Goal: Information Seeking & Learning: Learn about a topic

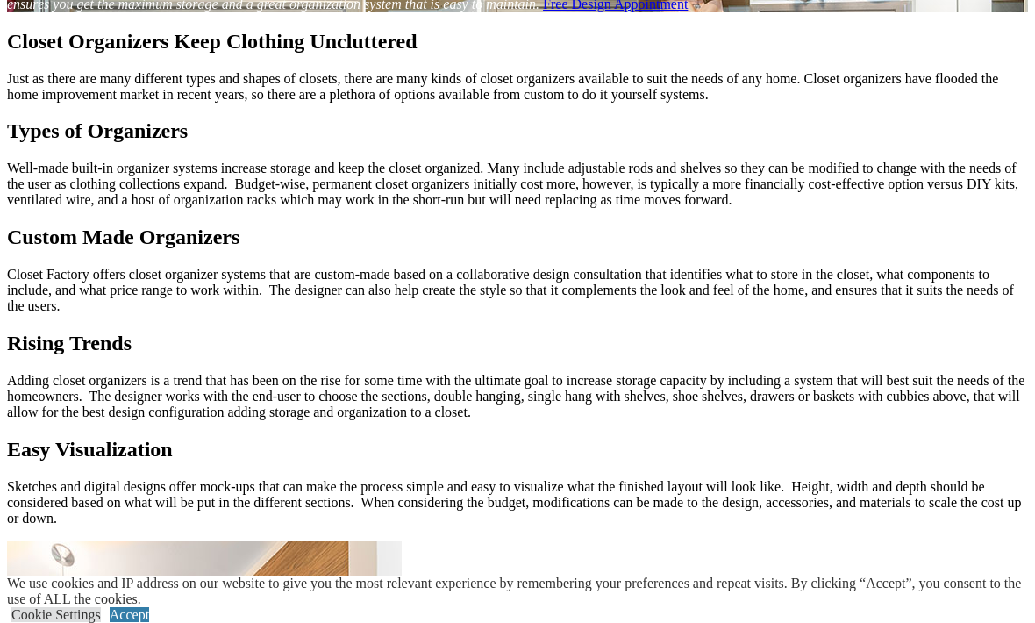
scroll to position [1646, 0]
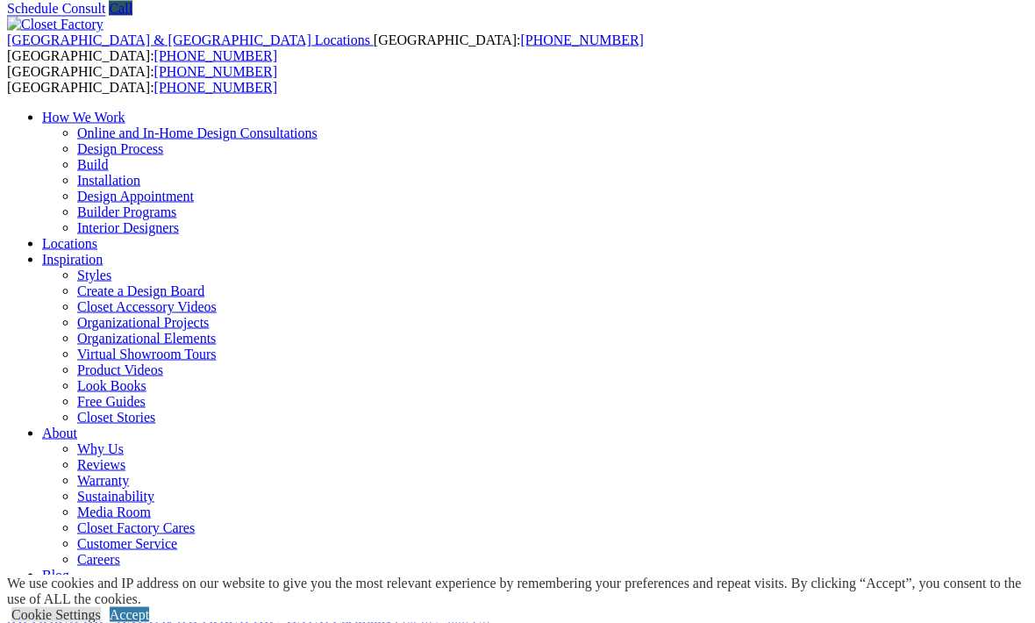
scroll to position [61, 0]
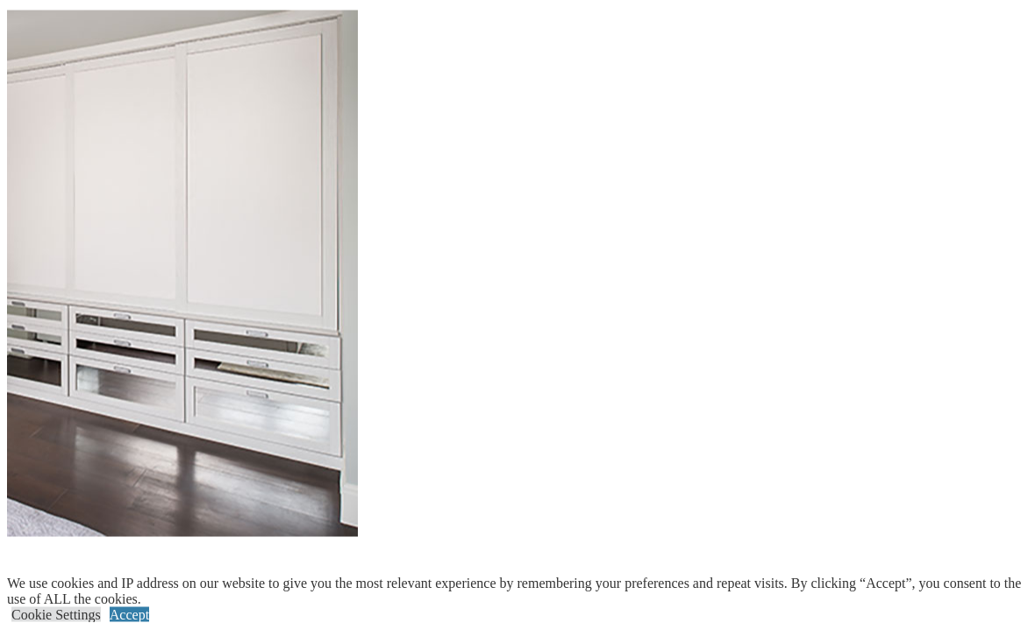
scroll to position [1759, 0]
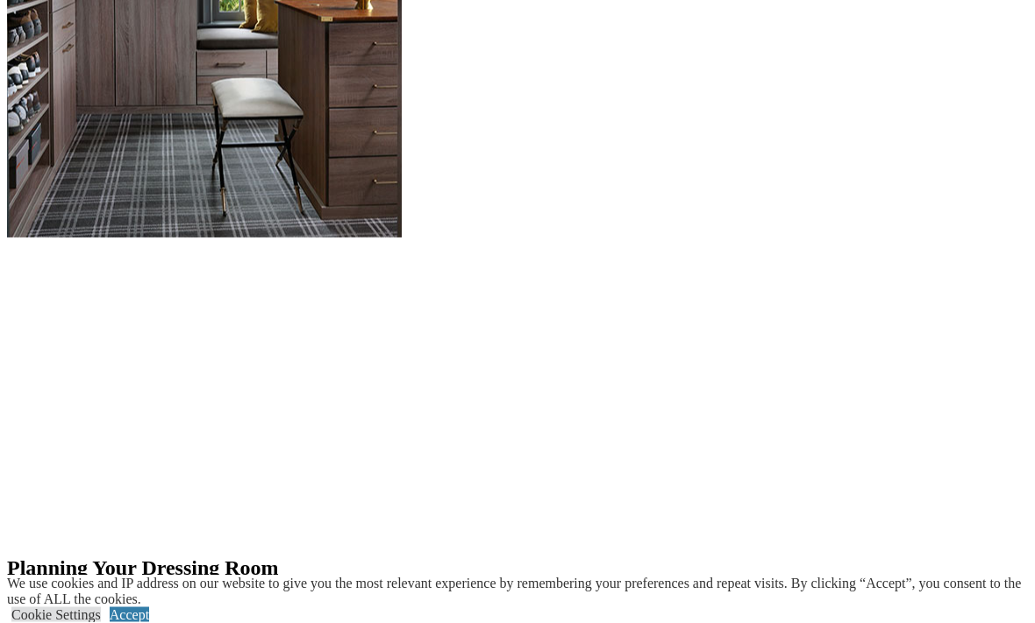
scroll to position [1927, 0]
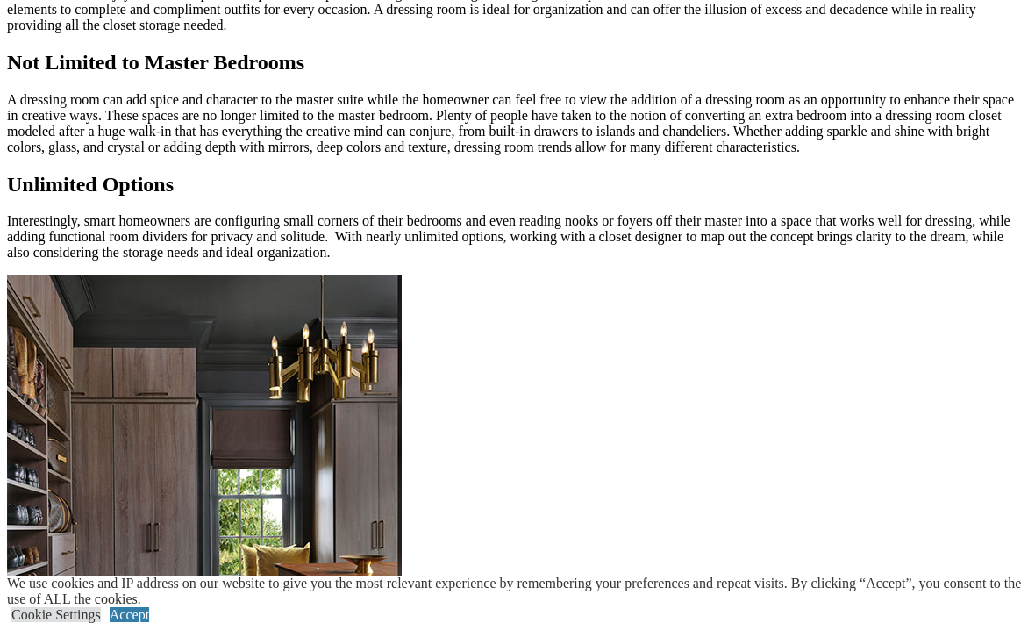
scroll to position [1362, 0]
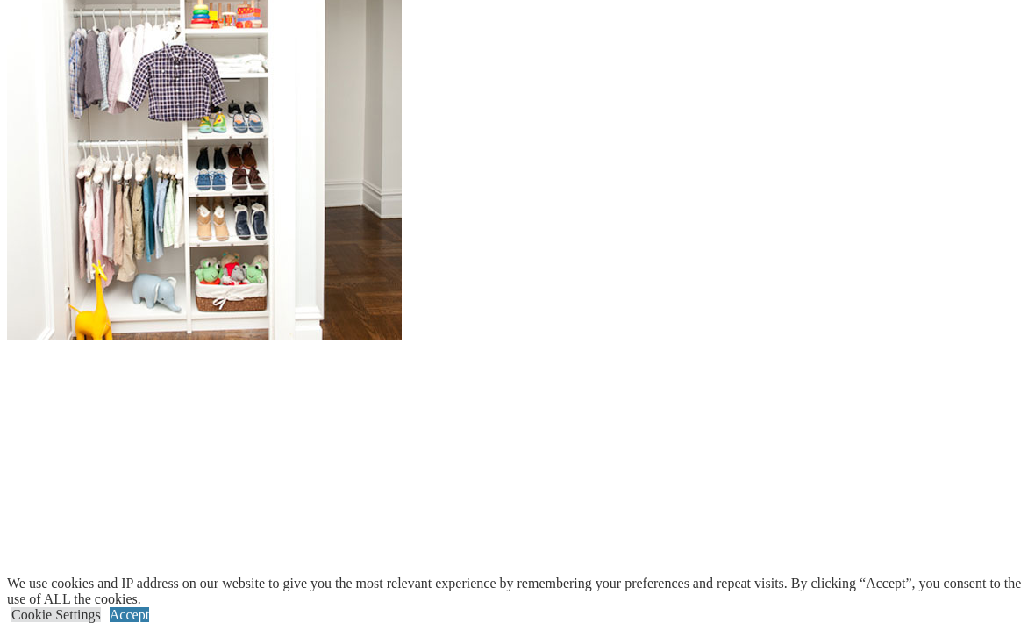
scroll to position [1785, 0]
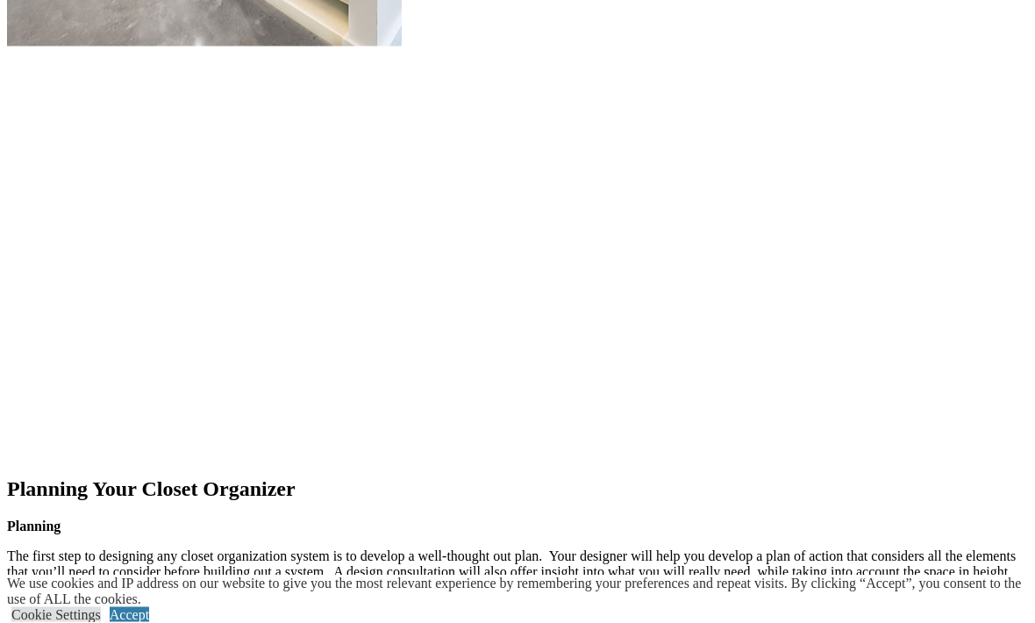
scroll to position [2283, 0]
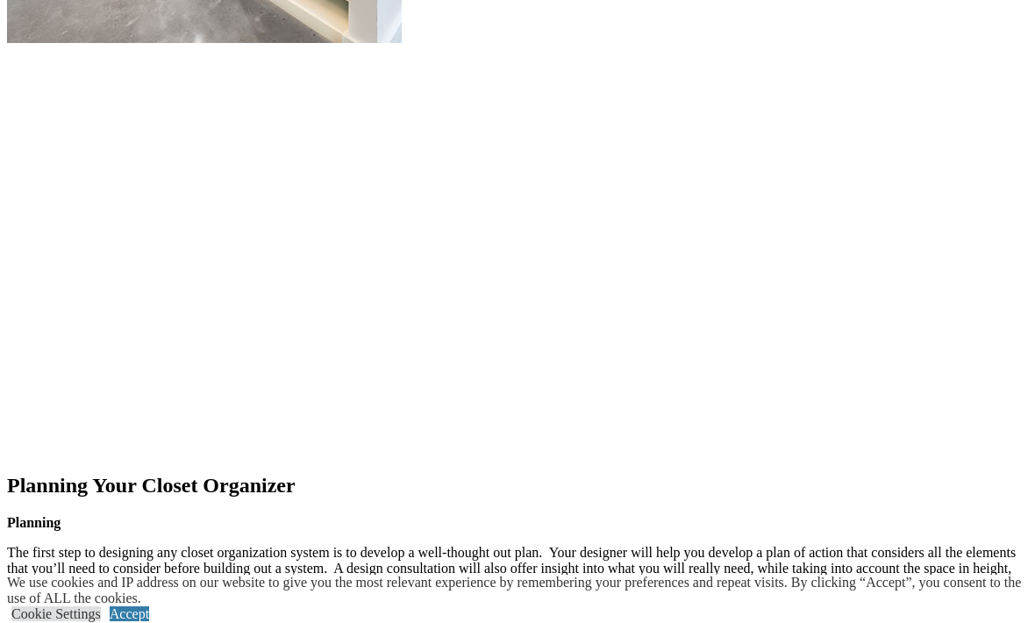
scroll to position [2286, 0]
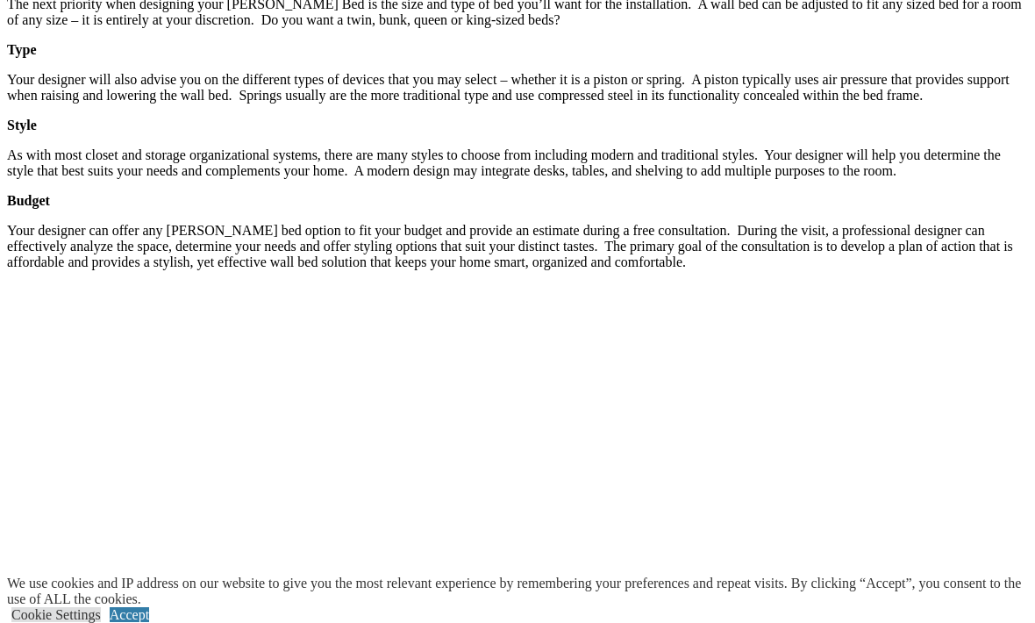
scroll to position [2715, 0]
